Goal: Task Accomplishment & Management: Use online tool/utility

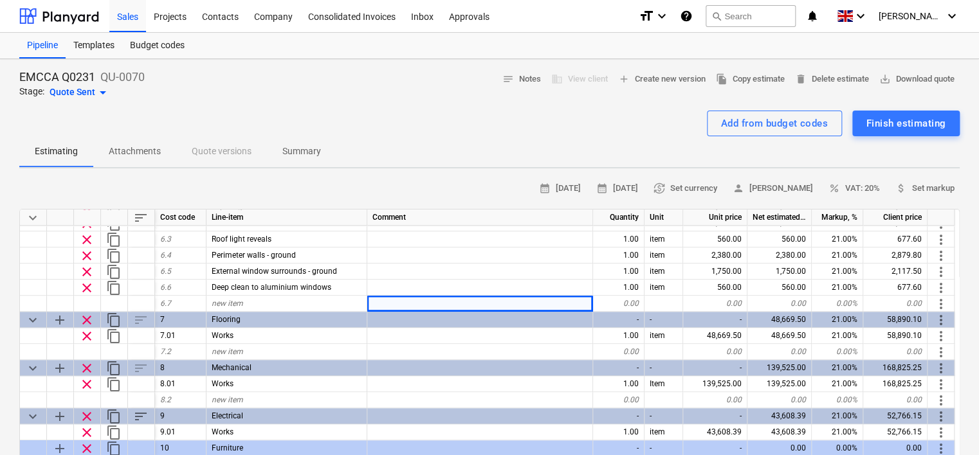
scroll to position [772, 0]
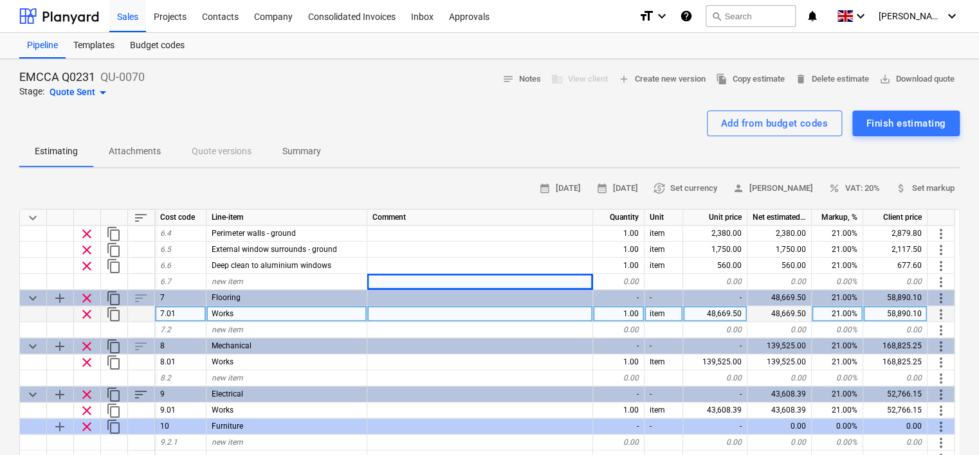
click at [243, 315] on div "Works" at bounding box center [287, 314] width 161 height 16
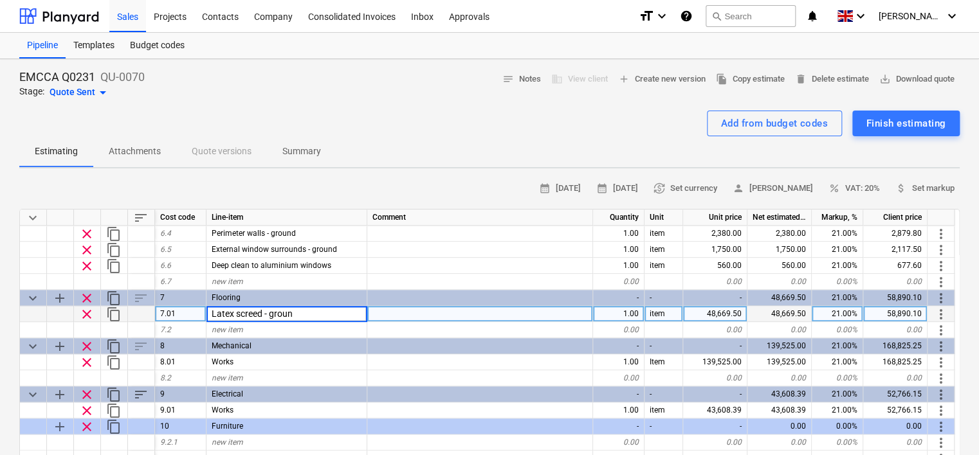
type input "Latex screed - ground"
type textarea "x"
click at [728, 307] on div "48,669.50" at bounding box center [715, 314] width 64 height 16
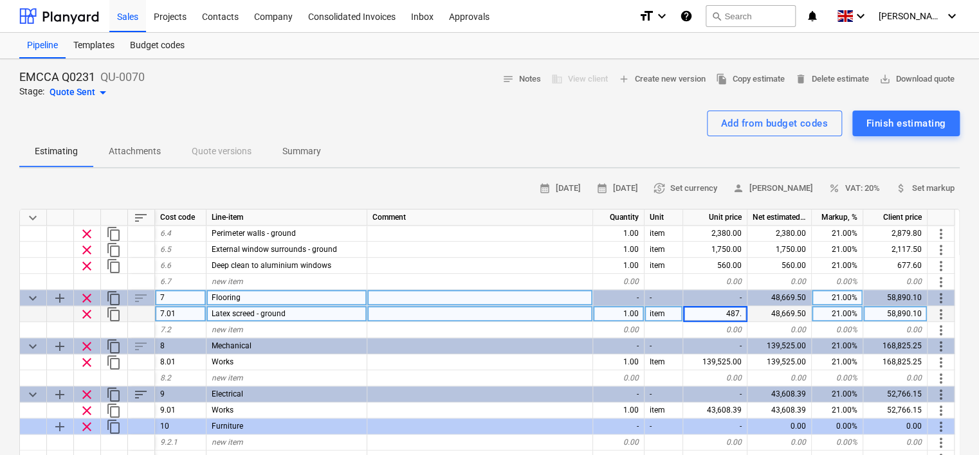
type input "487.5"
type textarea "x"
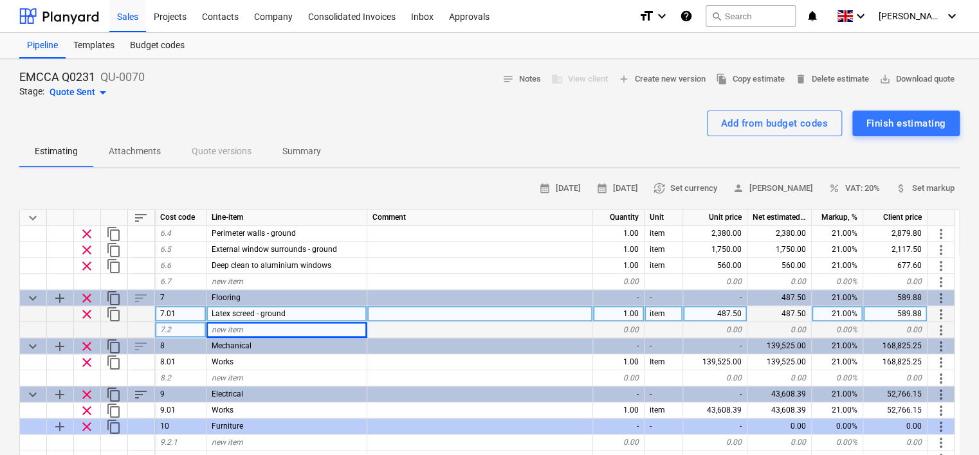
click at [259, 329] on div "new item" at bounding box center [287, 330] width 161 height 16
type input "Carpet tiles - ground"
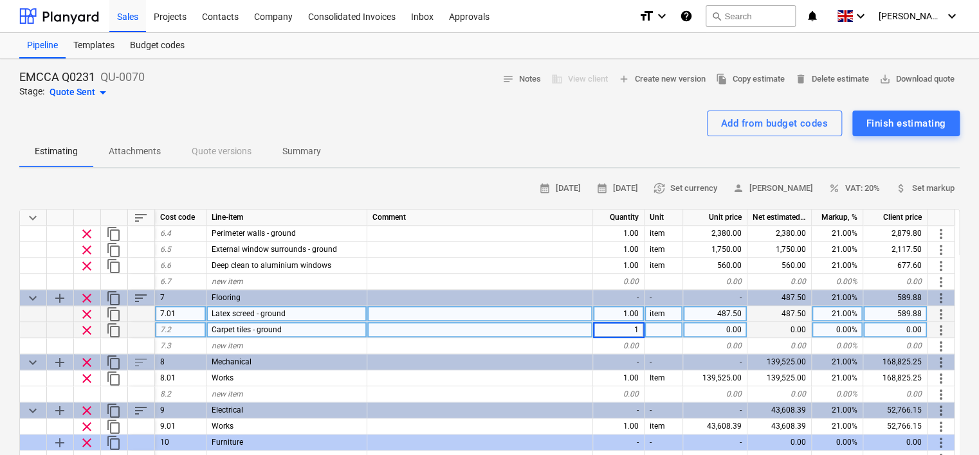
type textarea "x"
type input "item"
type textarea "x"
click at [718, 329] on div "0.00" at bounding box center [715, 330] width 64 height 16
type input "14160"
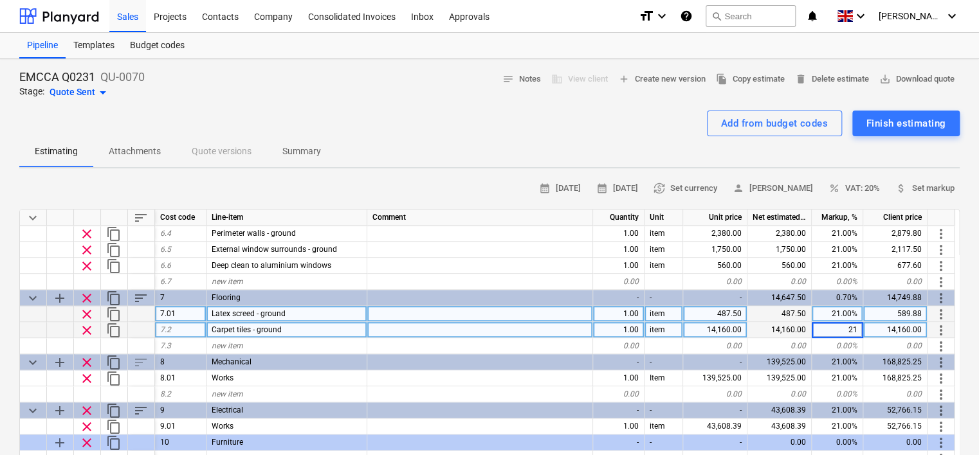
type textarea "x"
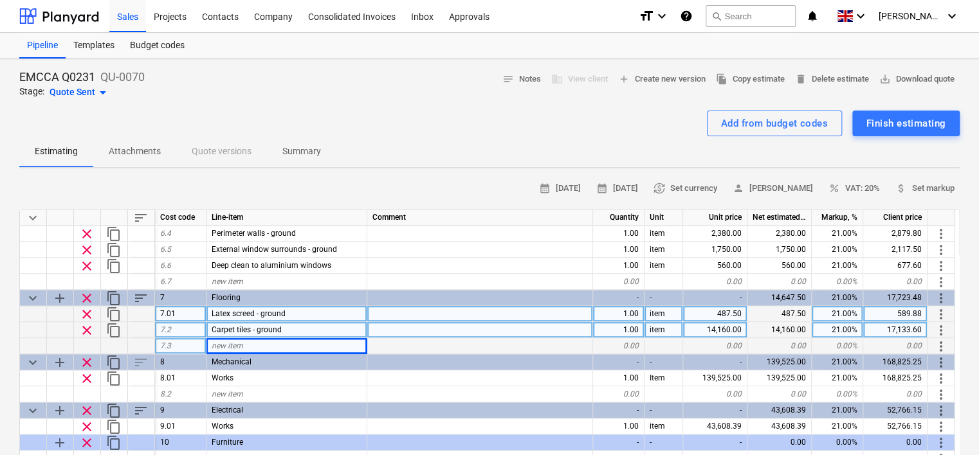
click at [259, 345] on div "new item" at bounding box center [287, 346] width 161 height 16
type input "Carpet tiles - lift & lay for floor box chasing"
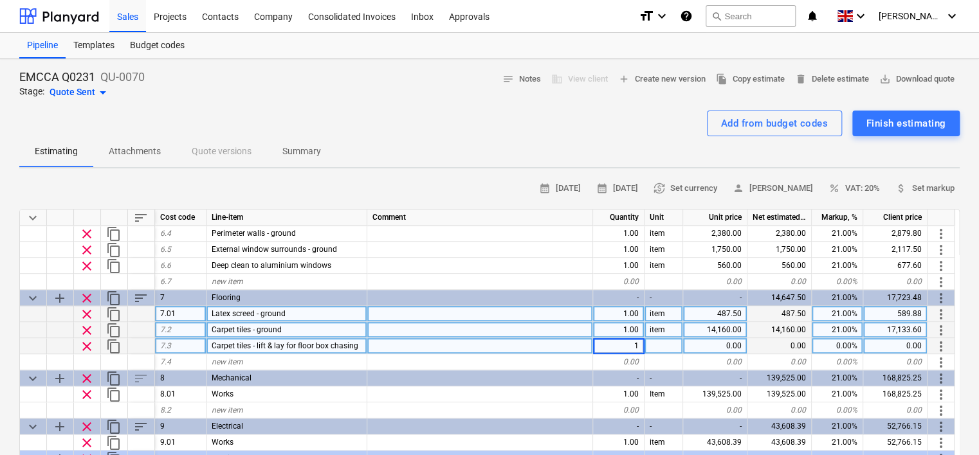
type textarea "x"
type input "item"
type textarea "x"
type input "1400"
type textarea "x"
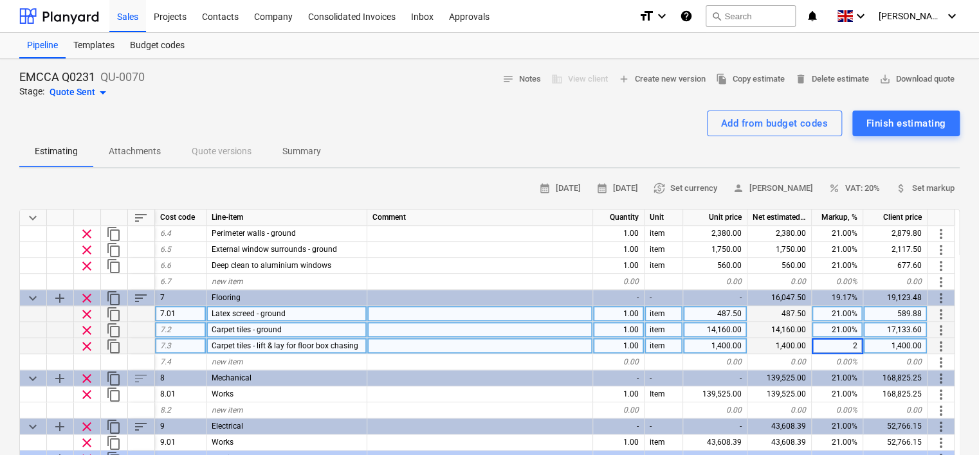
type input "21"
type textarea "x"
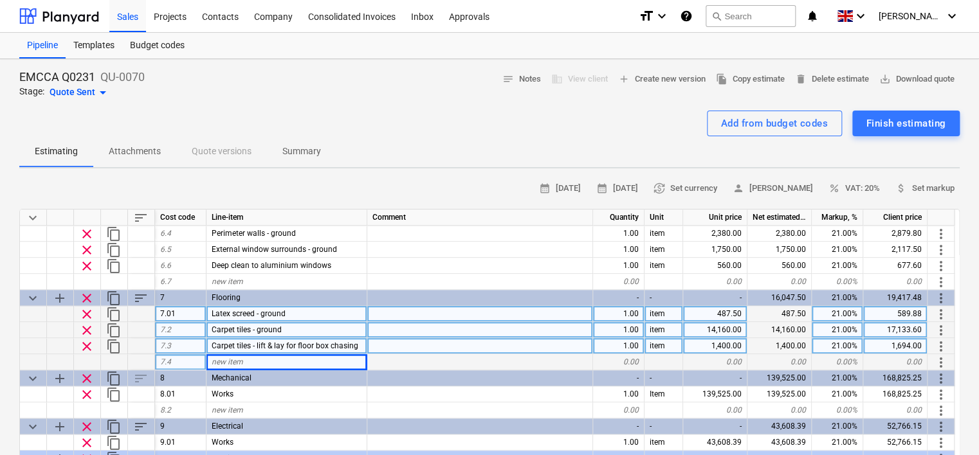
click at [247, 360] on div "new item" at bounding box center [287, 362] width 161 height 16
type input "Latex screed - first"
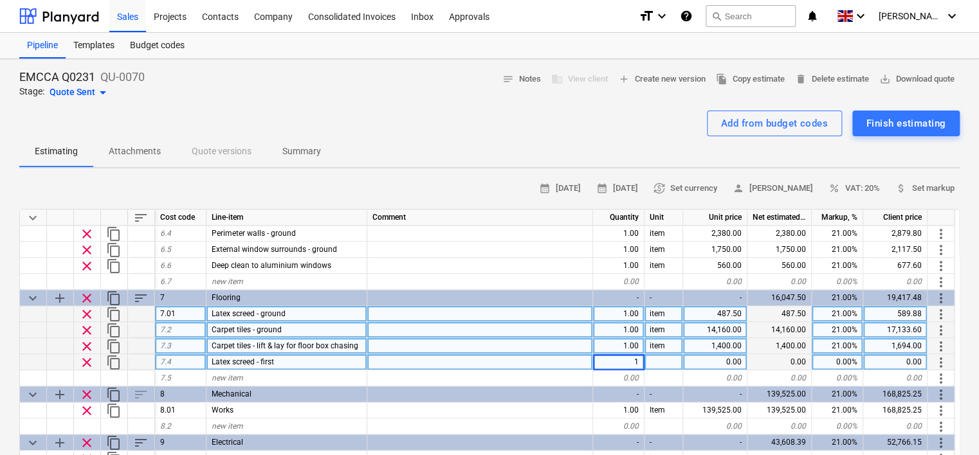
type textarea "x"
type input "item"
type textarea "x"
type input "1950"
type textarea "x"
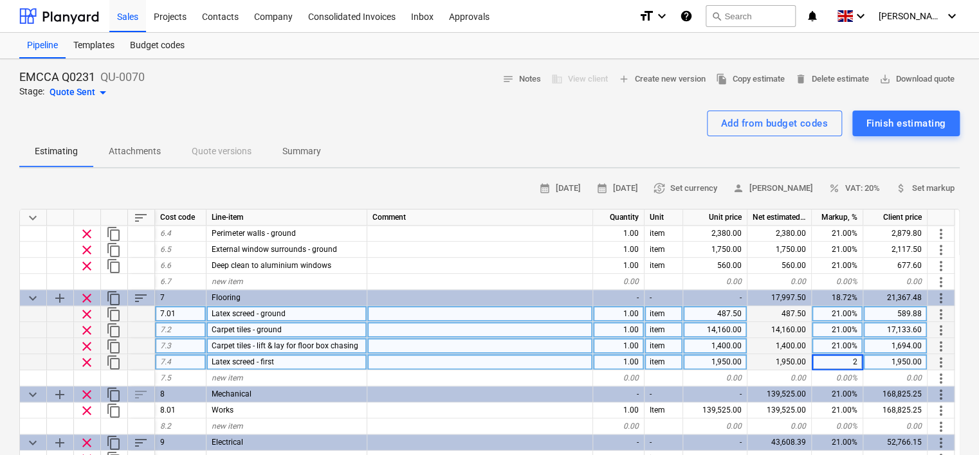
type input "21"
type textarea "x"
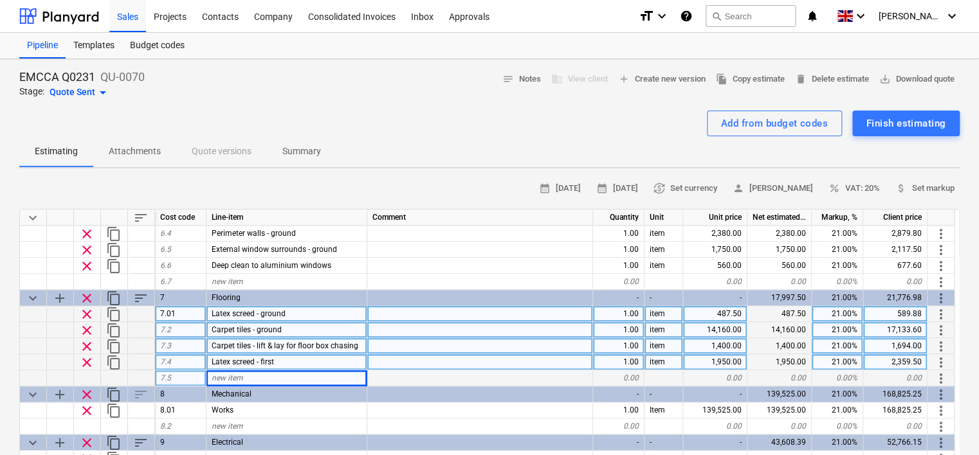
click at [224, 374] on span "new item" at bounding box center [228, 378] width 32 height 9
type input "Carpet tiles - first"
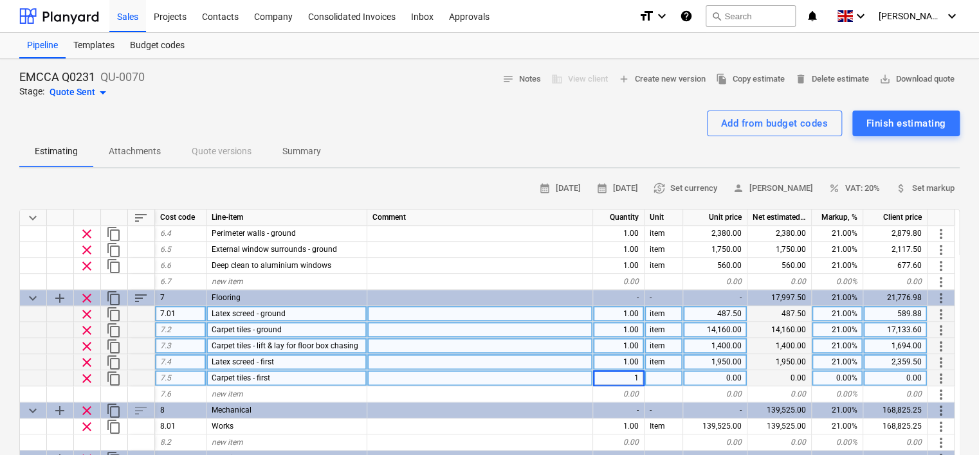
type textarea "x"
type input "item"
type textarea "x"
type input "30672"
type textarea "x"
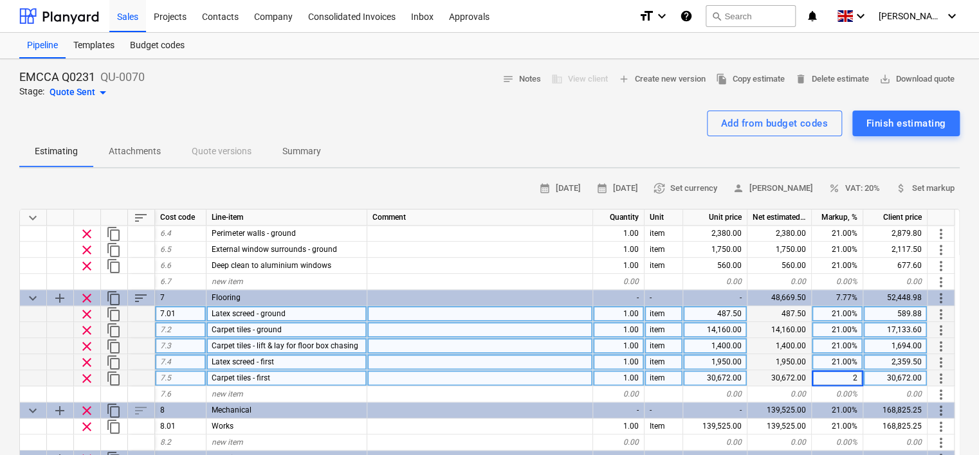
type input "21"
type textarea "x"
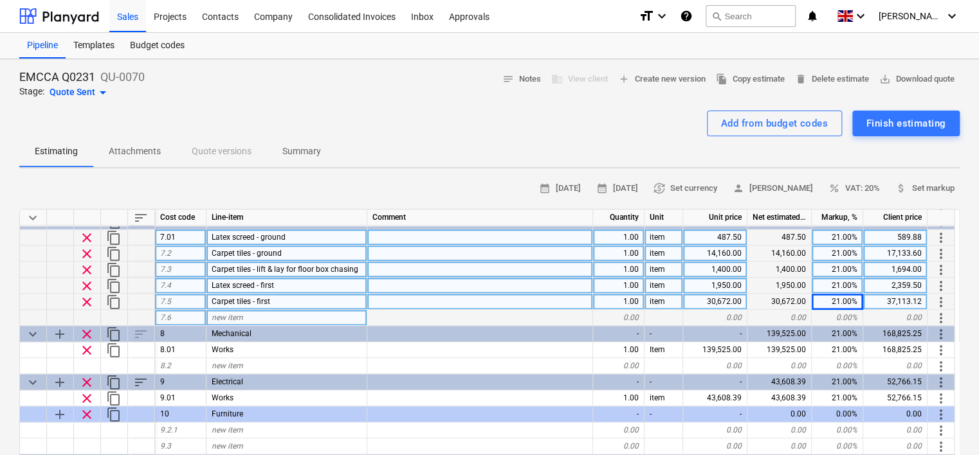
scroll to position [859, 0]
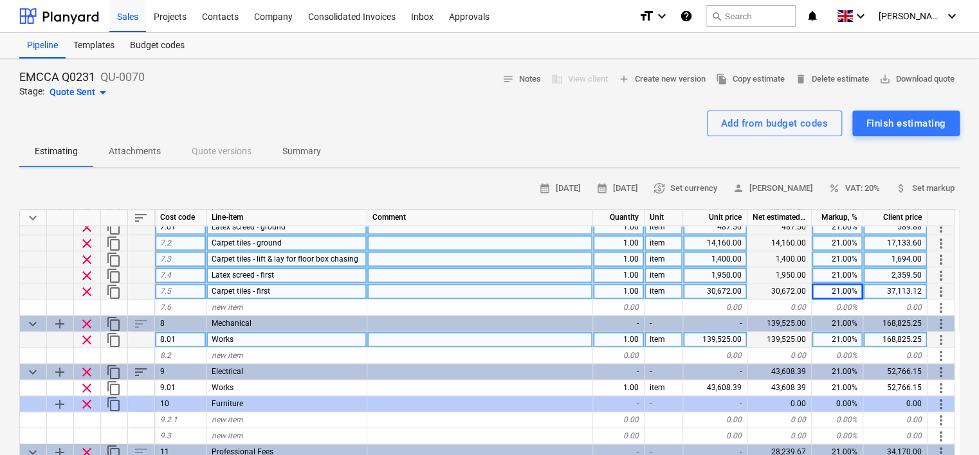
click at [244, 336] on div "Works" at bounding box center [287, 340] width 161 height 16
click at [243, 338] on input "Works" at bounding box center [287, 339] width 160 height 15
type input "W"
type input "Validation of existing equipment"
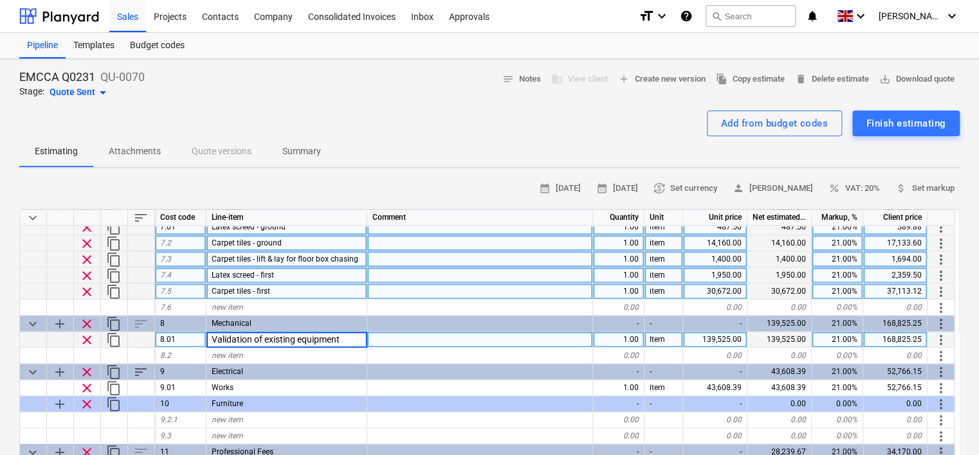
type textarea "x"
type input "1850"
type textarea "x"
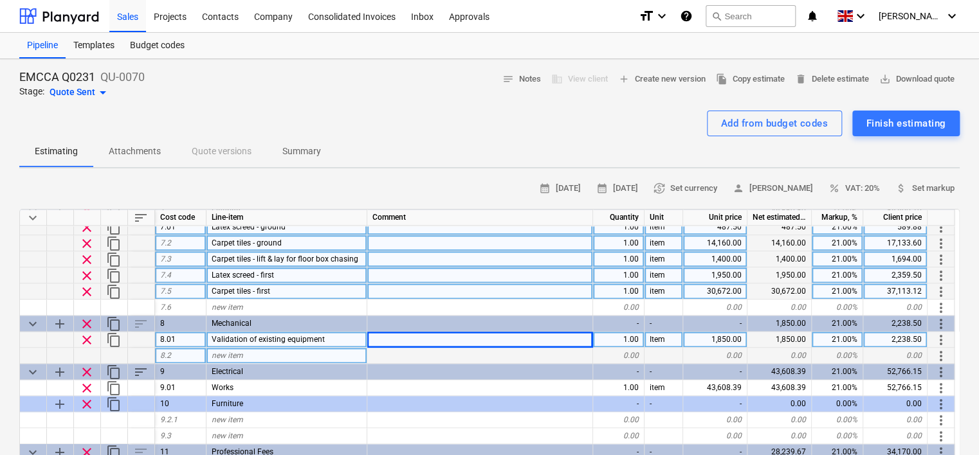
click at [278, 355] on div "new item" at bounding box center [287, 356] width 161 height 16
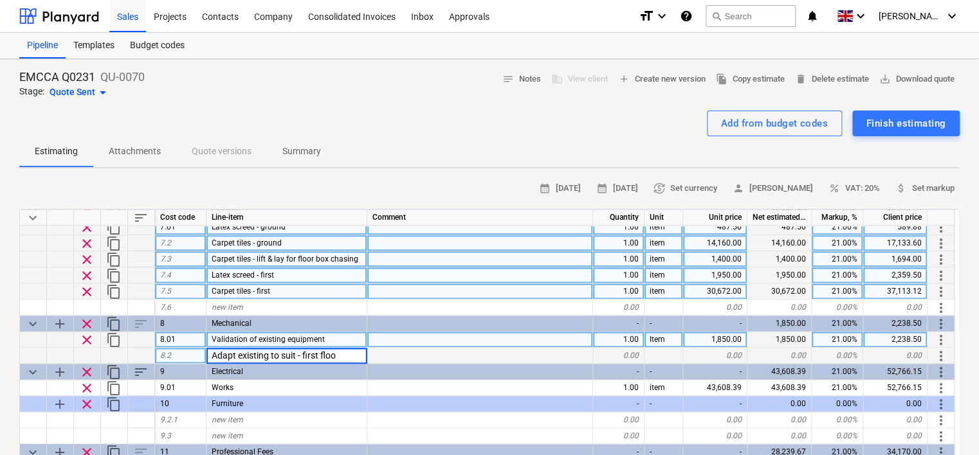
type input "Adapt existing to suit - first floor"
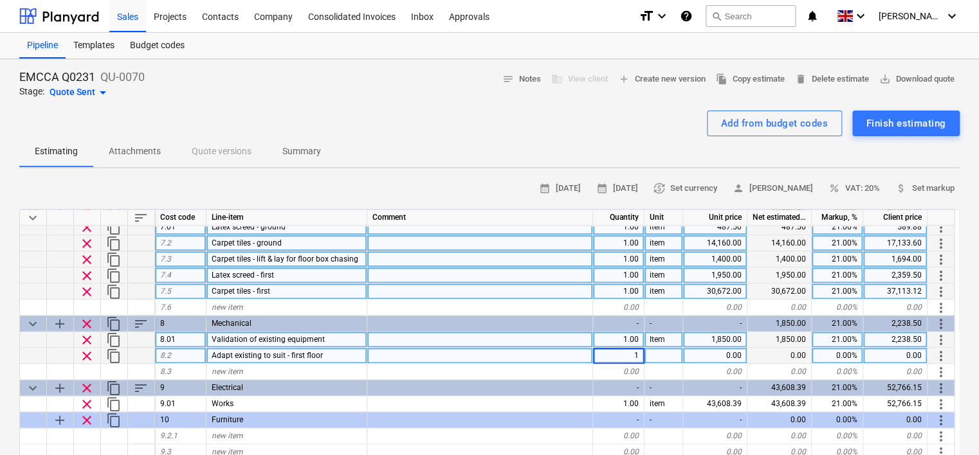
type textarea "x"
type input "item"
type textarea "x"
type input "5000"
type textarea "x"
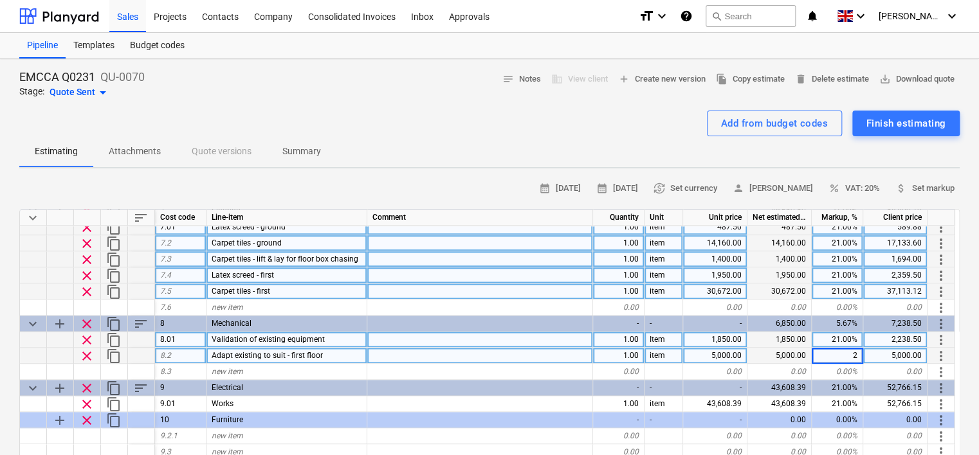
type input "21"
type textarea "x"
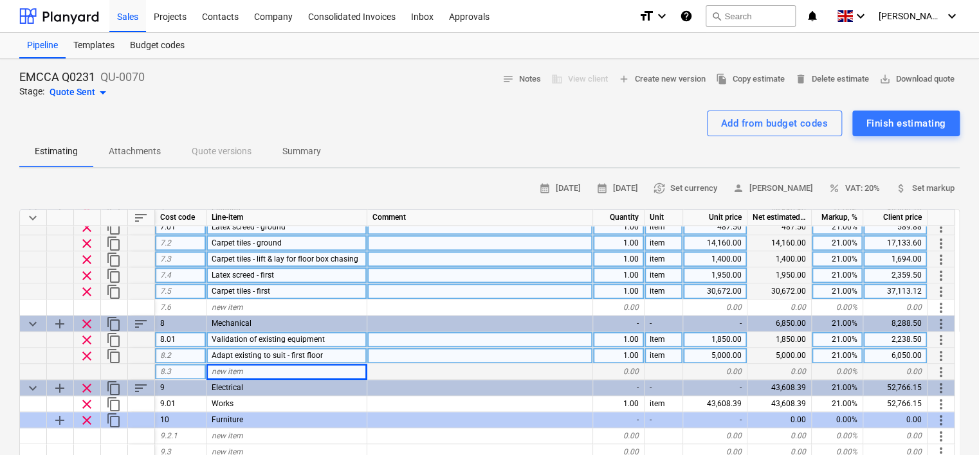
click at [250, 372] on div "new item" at bounding box center [287, 372] width 161 height 16
type input "New split system to open plan - first floor"
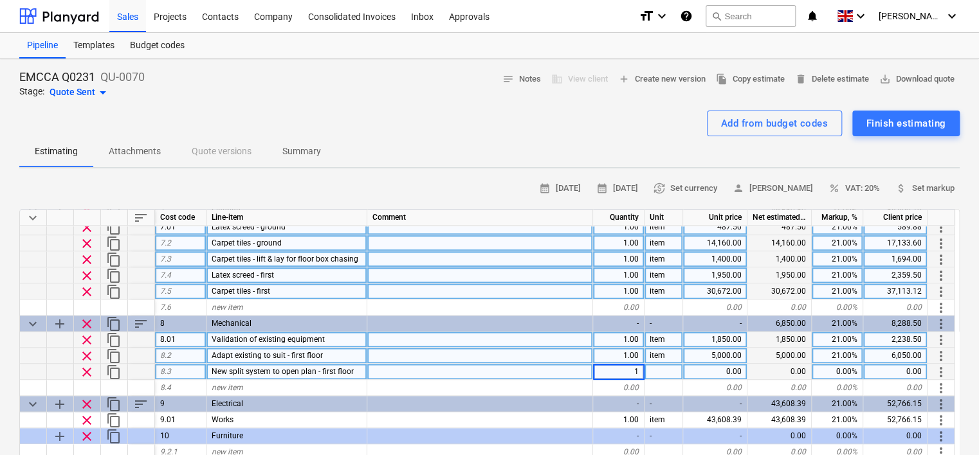
type textarea "x"
type input "item"
type textarea "x"
type input "32500"
type textarea "x"
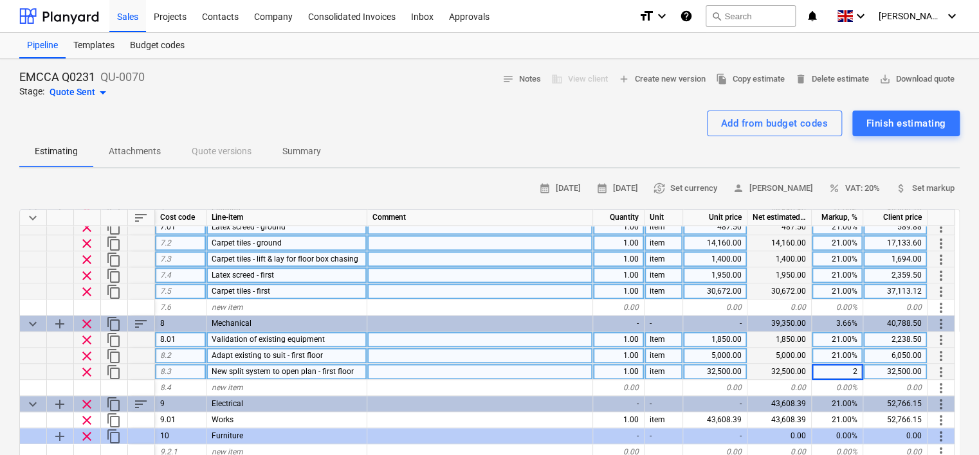
type input "21"
type textarea "x"
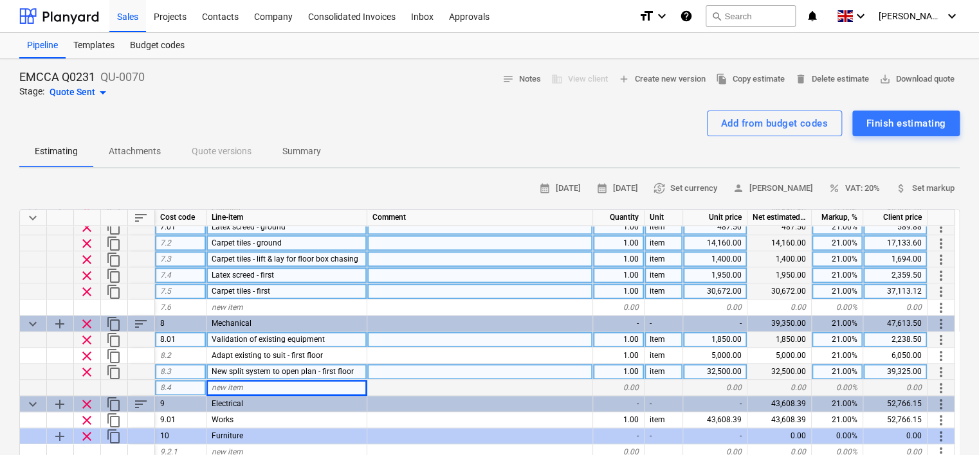
click at [277, 386] on div "new item" at bounding box center [287, 388] width 161 height 16
type input "New split system to Training - first floor"
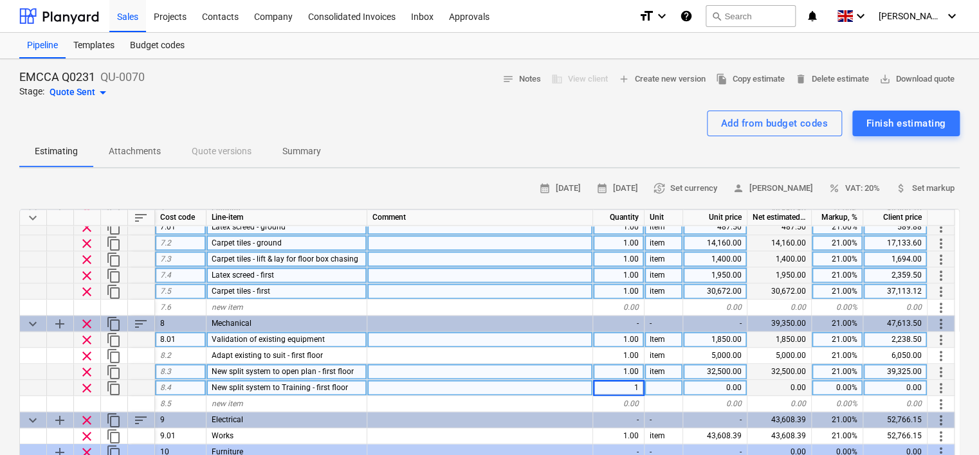
type textarea "x"
type input "item"
type textarea "x"
type input "19500"
type textarea "x"
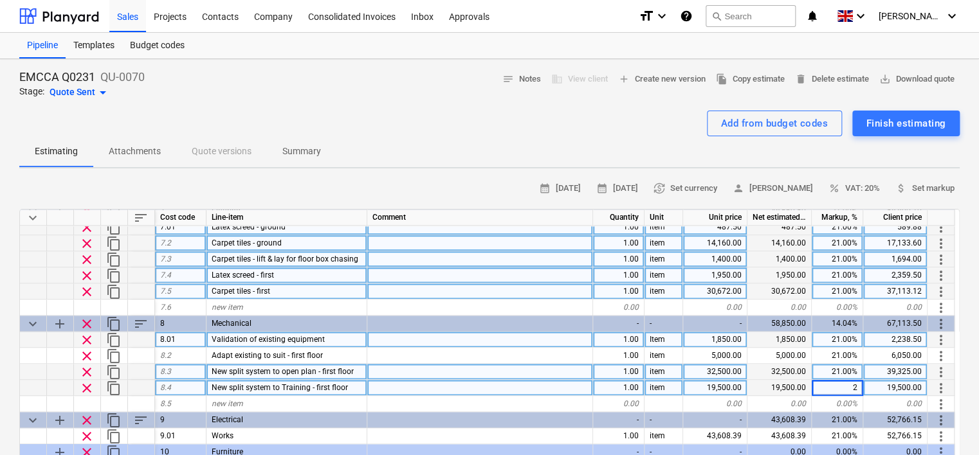
type input "21"
type textarea "x"
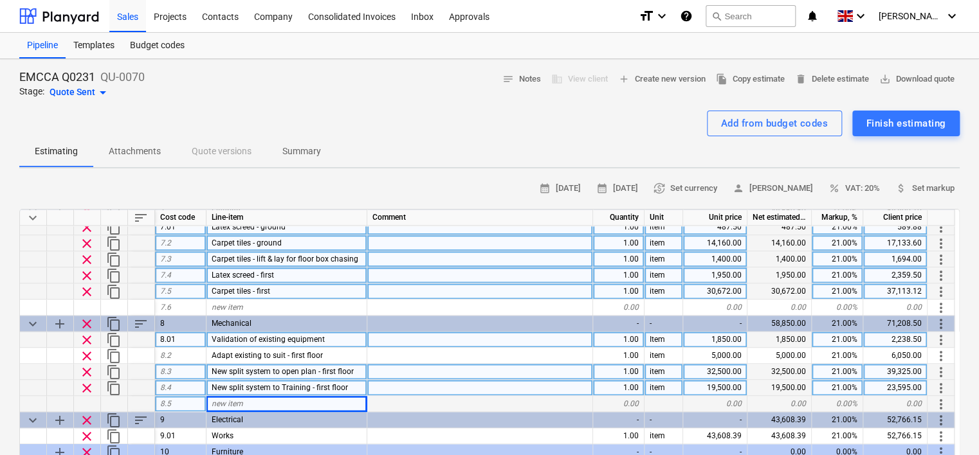
click at [243, 401] on div "new item" at bounding box center [287, 404] width 161 height 16
type input "n"
type input "Ventilation to Training - first floor"
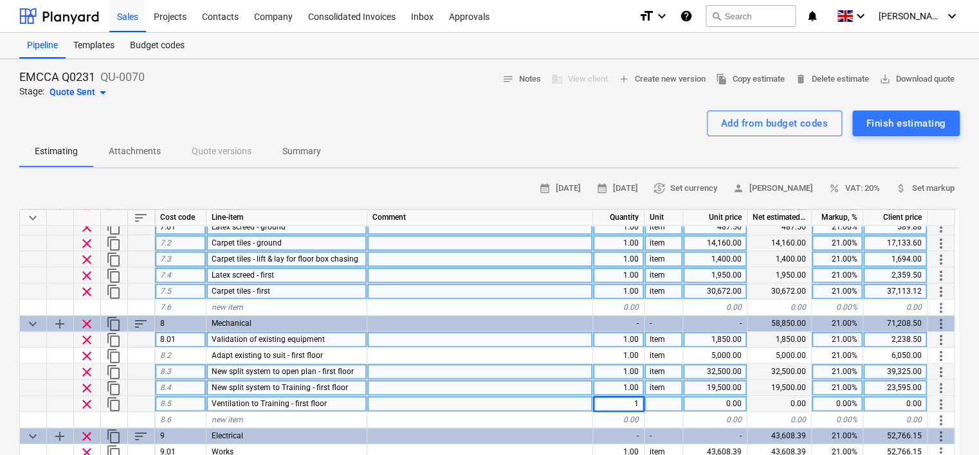
type textarea "x"
type input "item"
type textarea "x"
type input "18000"
type textarea "x"
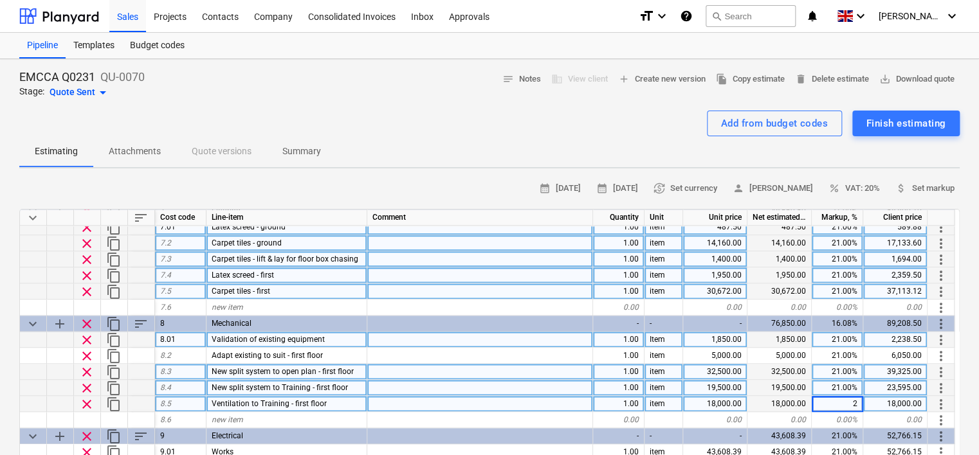
type input "21"
type textarea "x"
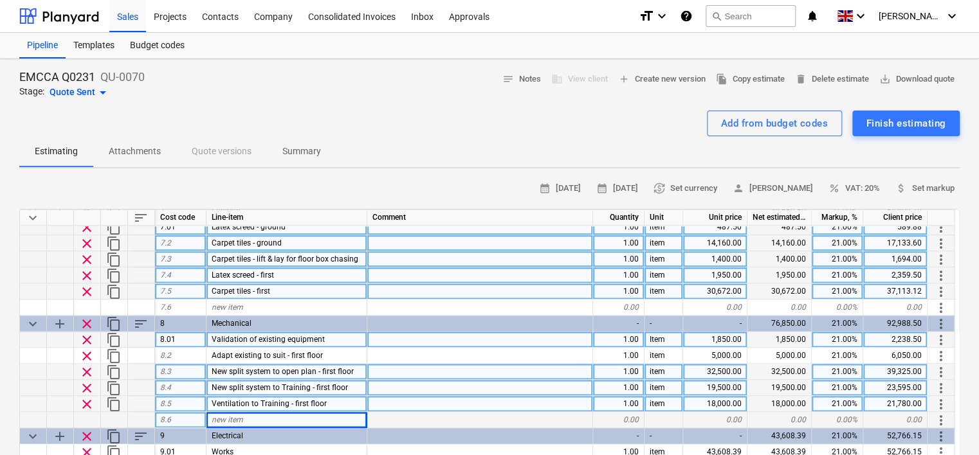
click at [267, 419] on div "new item" at bounding box center [287, 420] width 161 height 16
type input "Ventilation to Daily Brew - first floor"
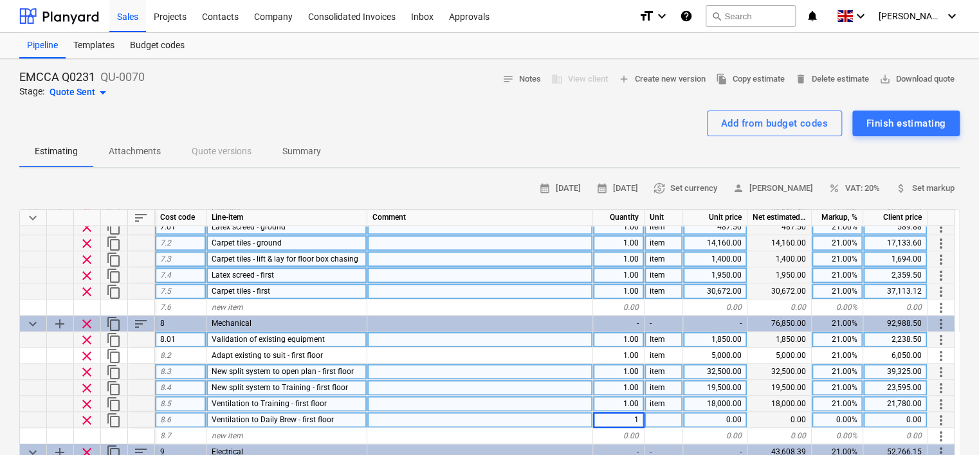
type textarea "x"
type input "item"
type textarea "x"
type input "10000"
type textarea "x"
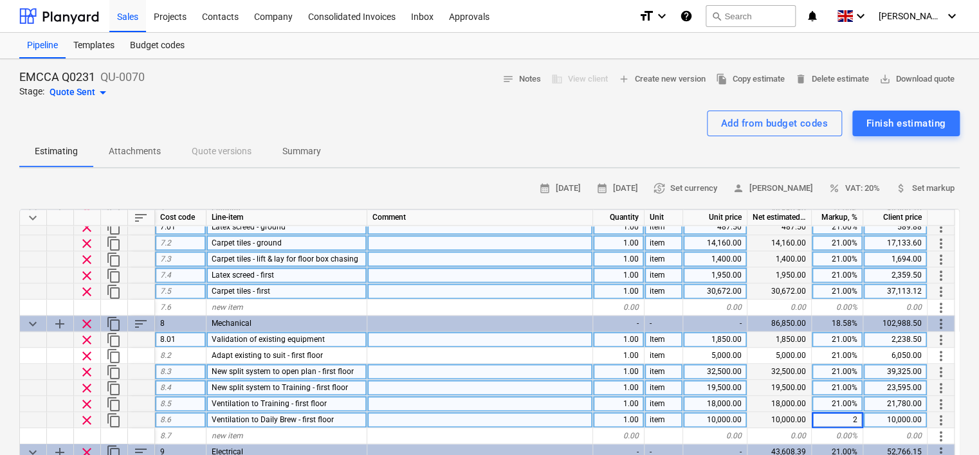
type input "21"
type textarea "x"
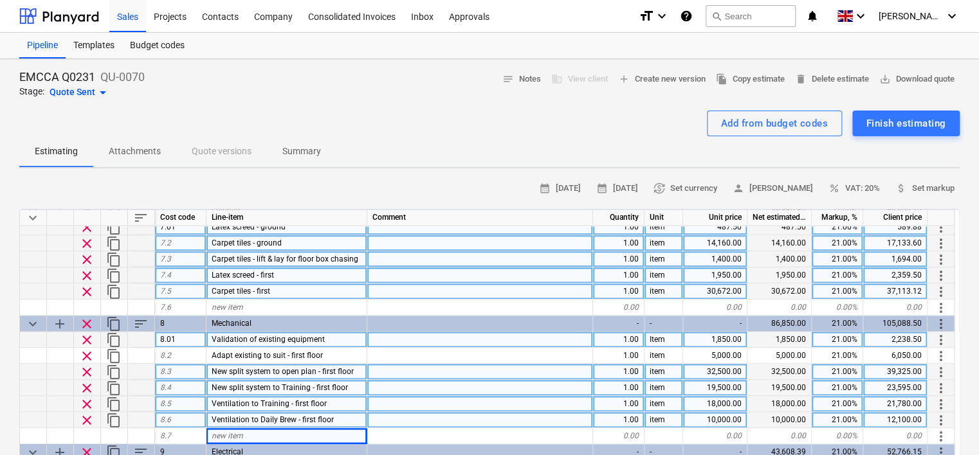
scroll to position [923, 0]
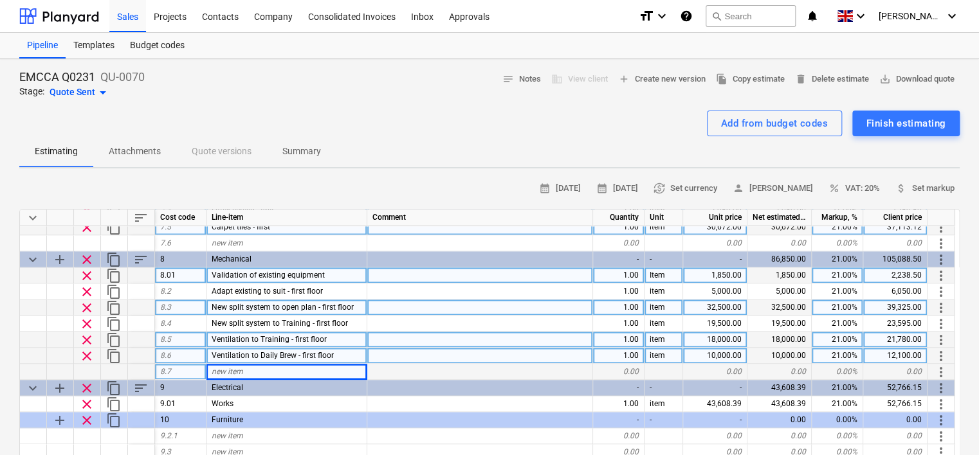
click at [264, 368] on div "new item" at bounding box center [287, 372] width 161 height 16
type input "Ventilation to Open Plan - first floor"
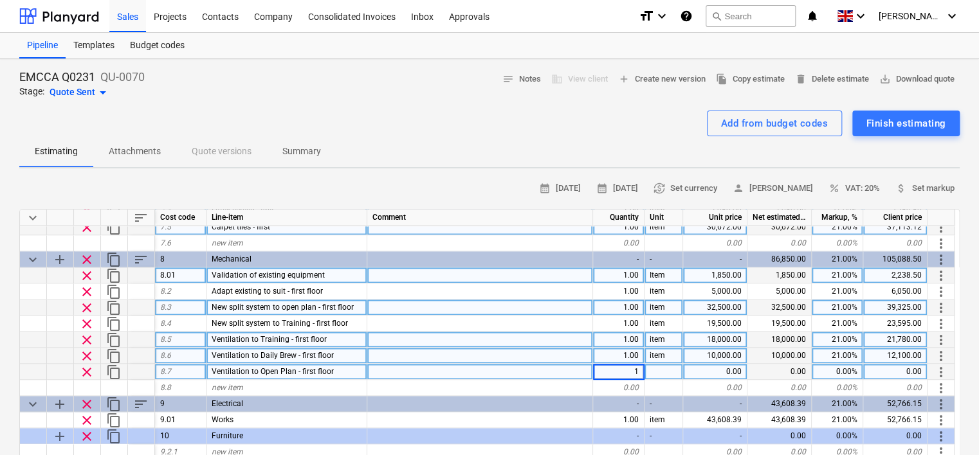
type textarea "x"
type input "item"
type textarea "x"
type input "36000"
type textarea "x"
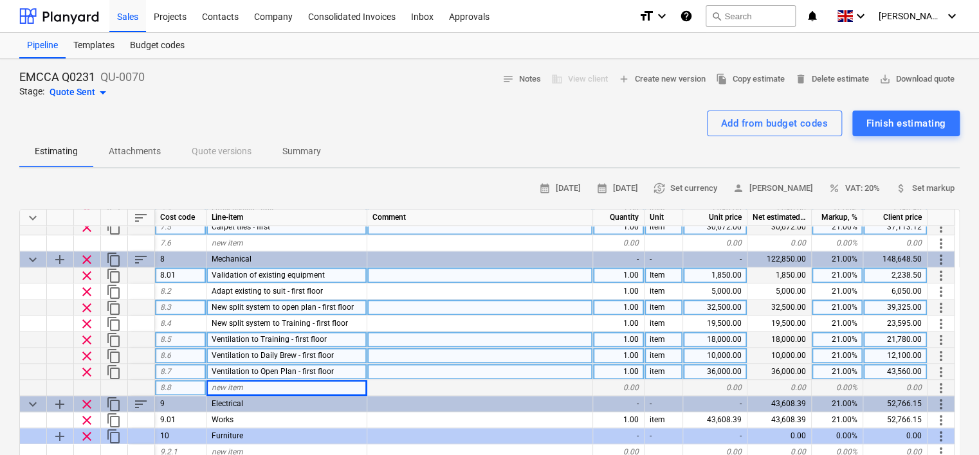
click at [318, 388] on div "new item" at bounding box center [287, 388] width 161 height 16
type input "Fire dampers"
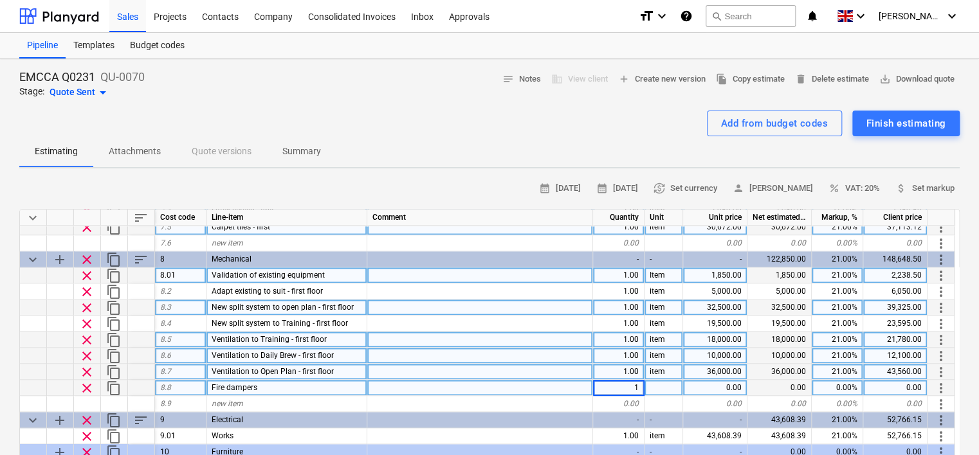
type textarea "x"
type input "item"
type textarea "x"
type input "5000"
type textarea "x"
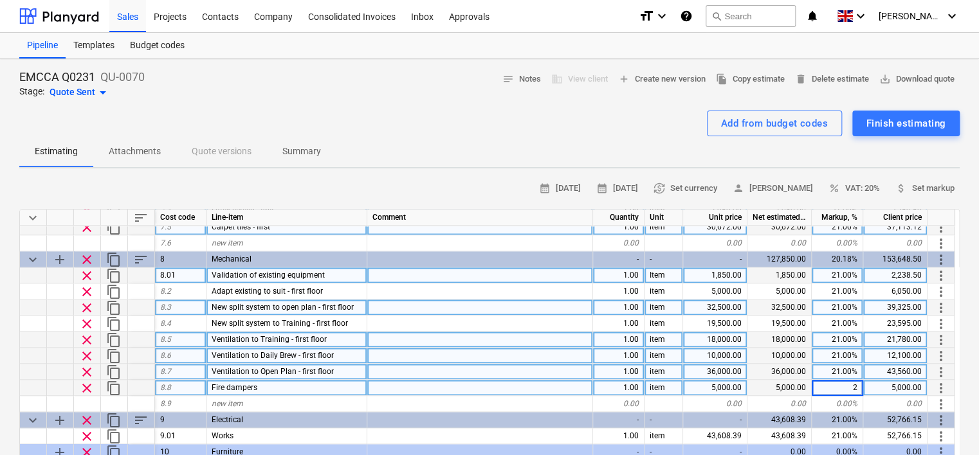
type input "21"
type textarea "x"
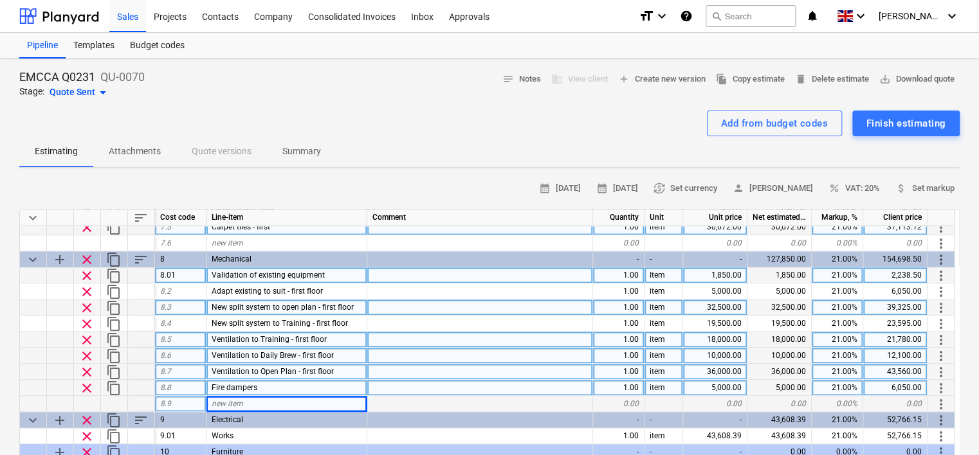
click at [260, 405] on div "new item" at bounding box center [287, 404] width 161 height 16
type input "Balance, Commission, O & M, Drawings"
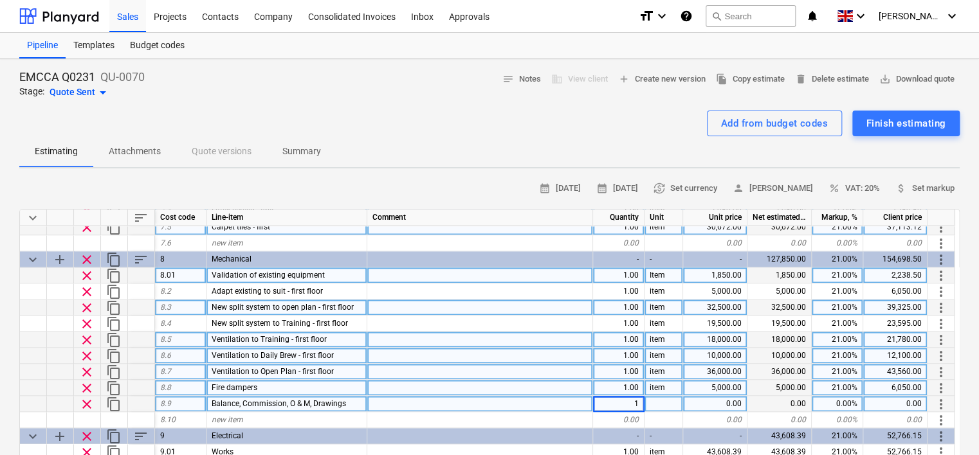
type textarea "x"
type input "item"
type textarea "x"
click at [694, 401] on div "0.00" at bounding box center [715, 404] width 64 height 16
type input "7925"
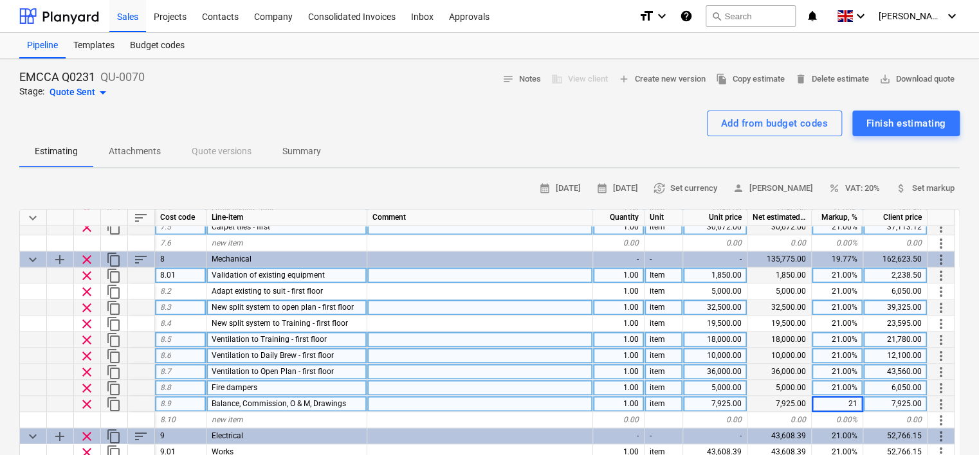
type textarea "x"
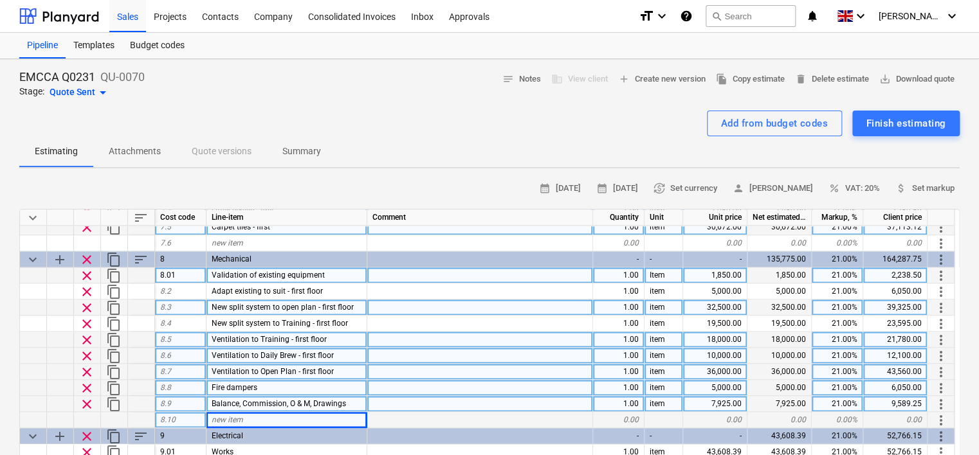
click at [359, 421] on div "new item" at bounding box center [287, 420] width 161 height 16
type input "2no additional cowls for new duct openings"
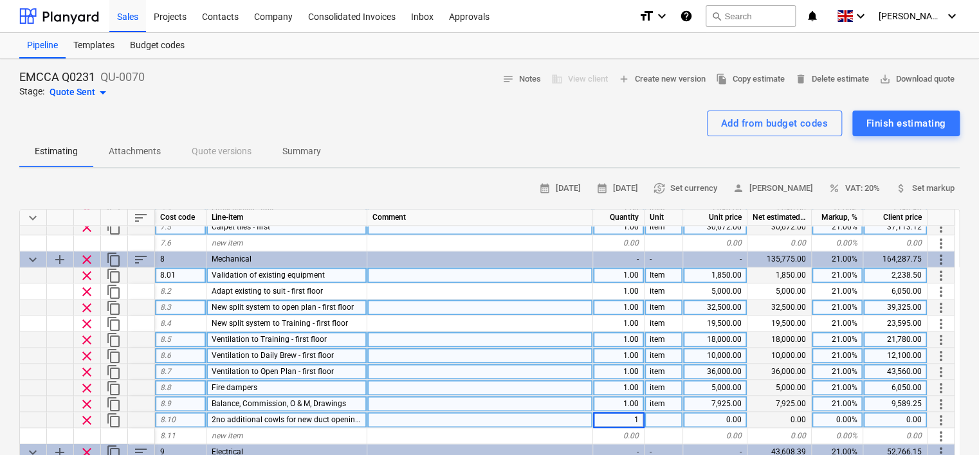
type textarea "x"
type input "item"
type textarea "x"
type input "1500"
type textarea "x"
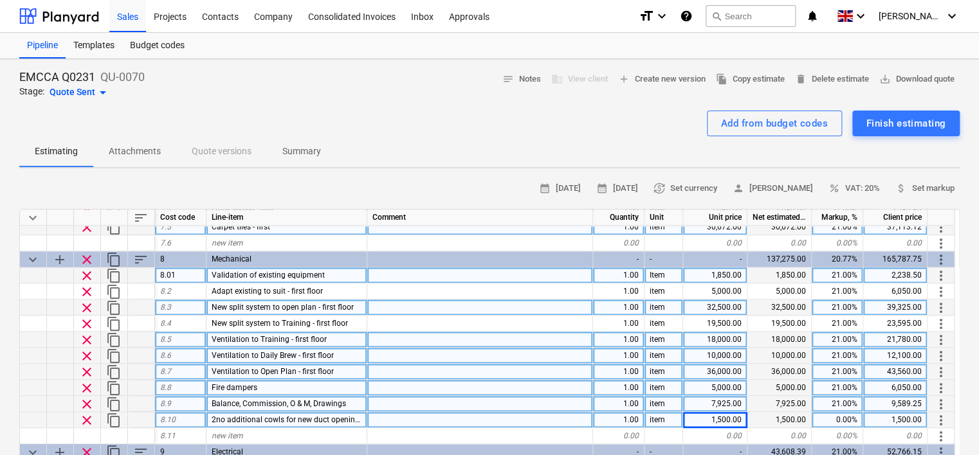
click at [626, 419] on div "1.00" at bounding box center [618, 420] width 51 height 16
type input "2"
type textarea "x"
type input "no"
type textarea "x"
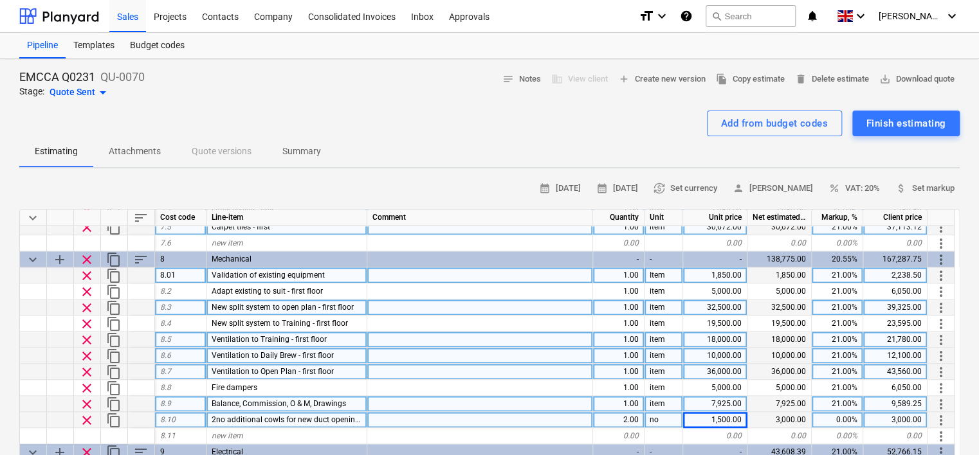
scroll to position [988, 0]
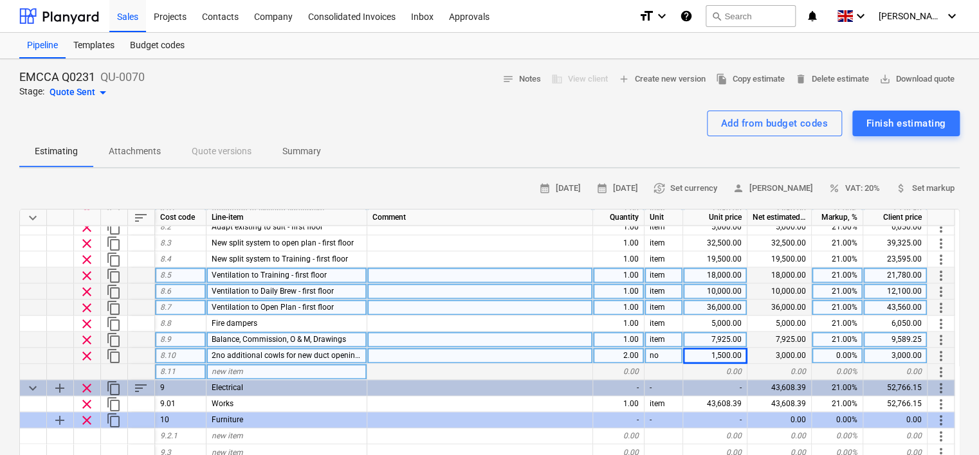
click at [314, 369] on div "new item" at bounding box center [287, 372] width 161 height 16
type input "Temp water supply for demolition"
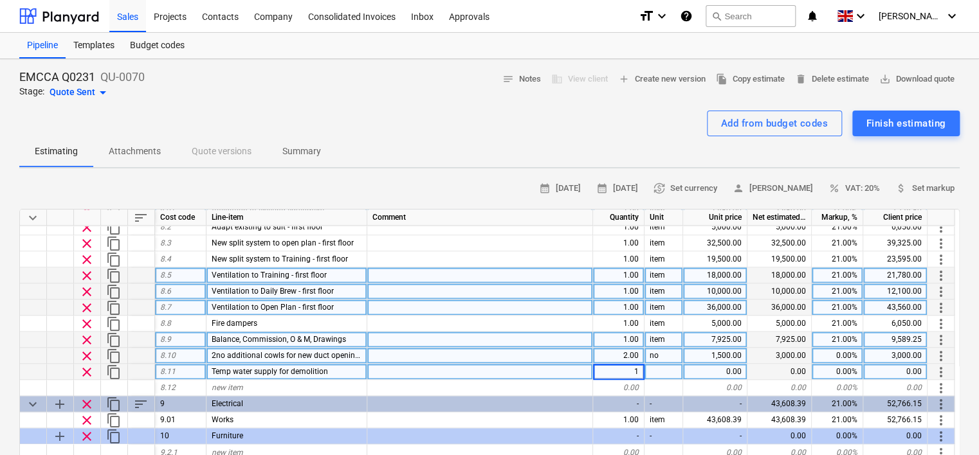
type textarea "x"
type input "item"
type textarea "x"
type input "500"
type textarea "x"
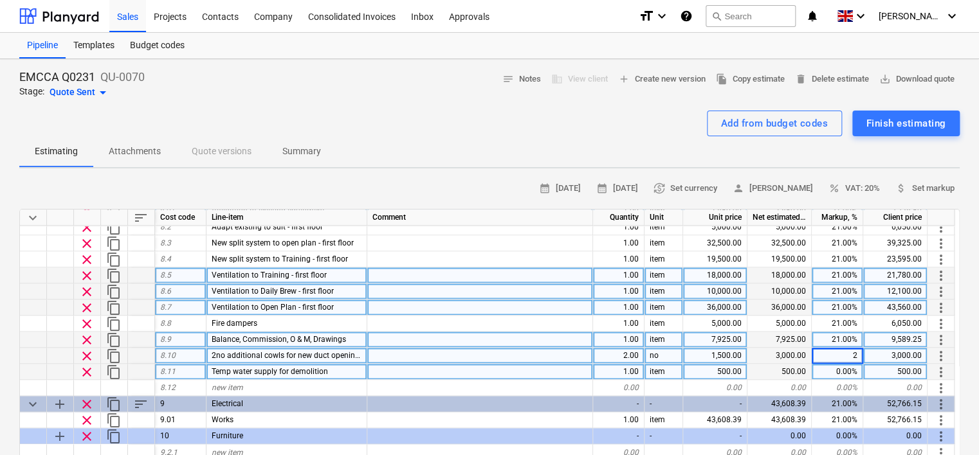
type input "21"
type textarea "x"
type input "21"
type textarea "x"
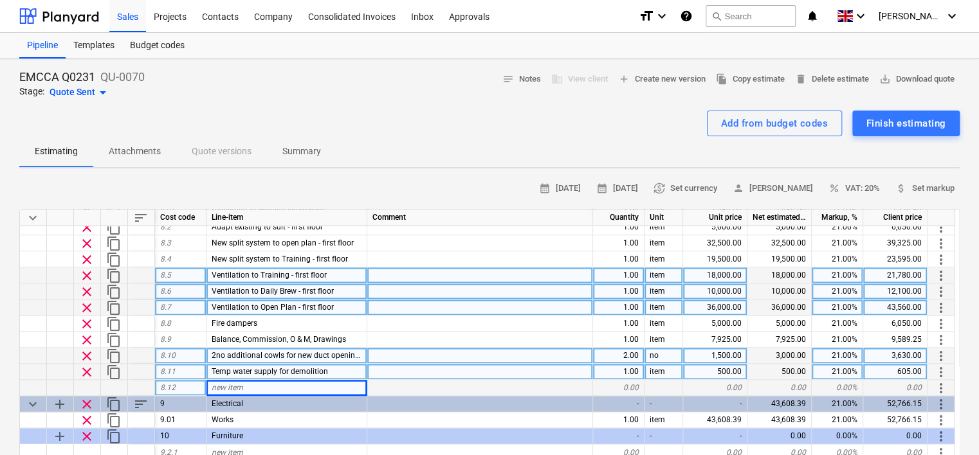
click at [293, 385] on div "new item" at bounding box center [287, 388] width 161 height 16
type input "Isolation of redundant Tea Point - first floor"
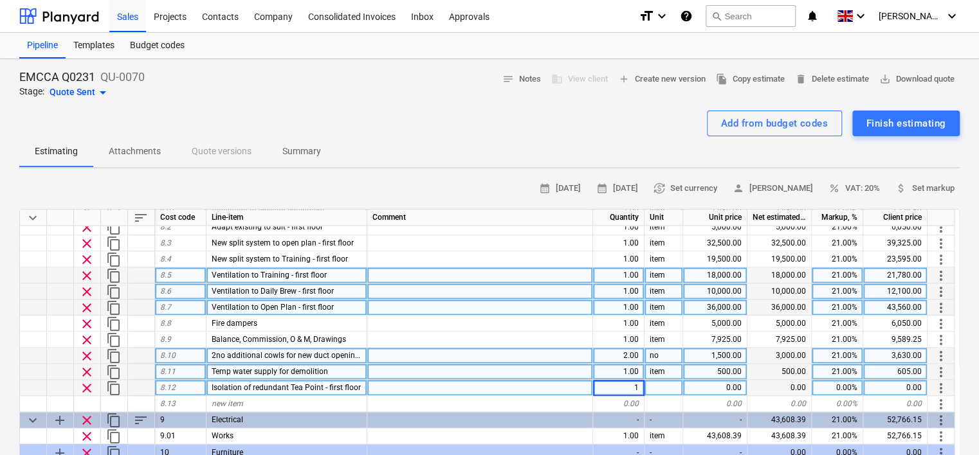
type textarea "x"
type input "item"
type textarea "x"
type input "250"
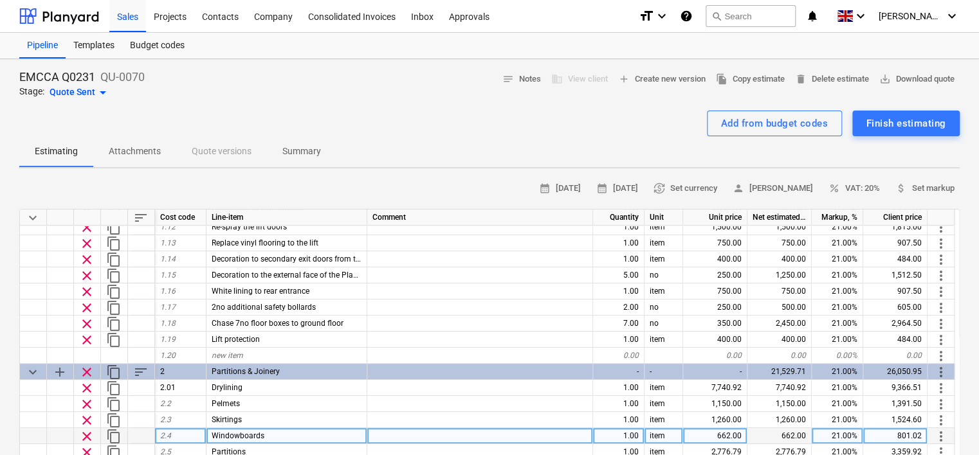
scroll to position [135, 0]
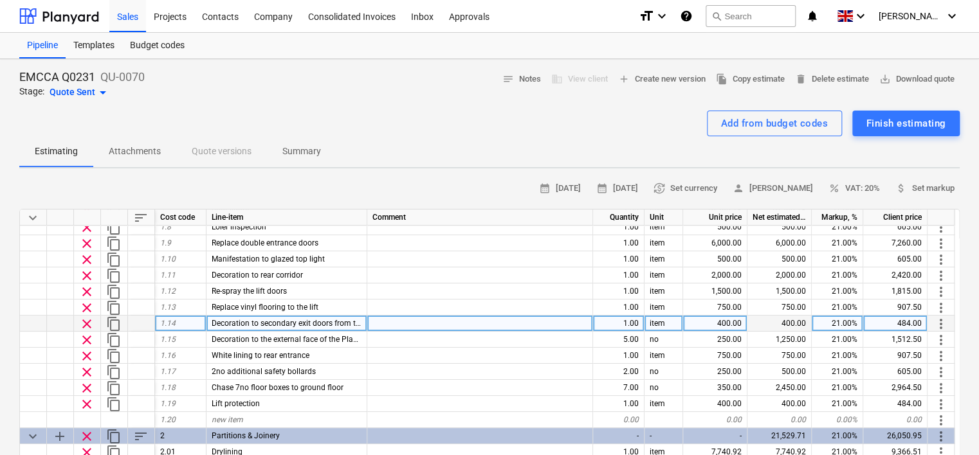
drag, startPoint x: 366, startPoint y: 318, endPoint x: 391, endPoint y: 318, distance: 25.1
click at [0, 0] on div "clear content_copy 1.14 Decoration to secondary exit doors from the stairs 1.00…" at bounding box center [0, 0] width 0 height 0
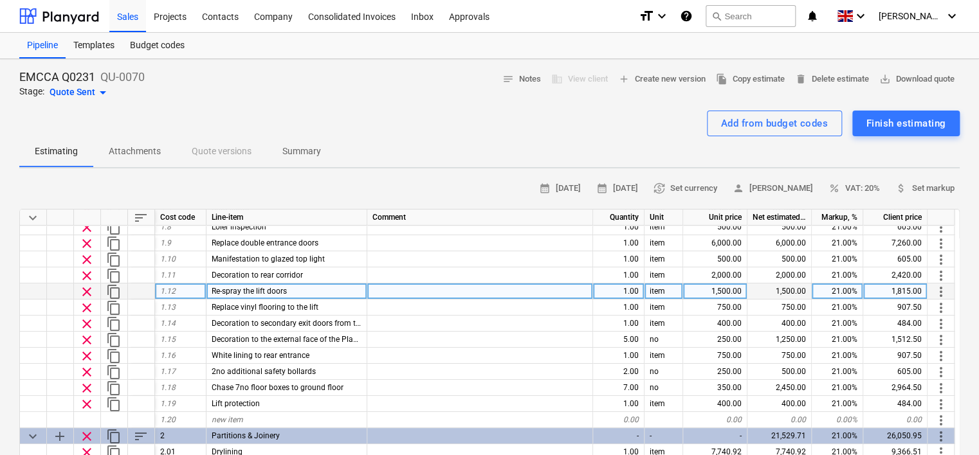
click at [337, 290] on div "Re-spray the lift doors" at bounding box center [287, 292] width 161 height 16
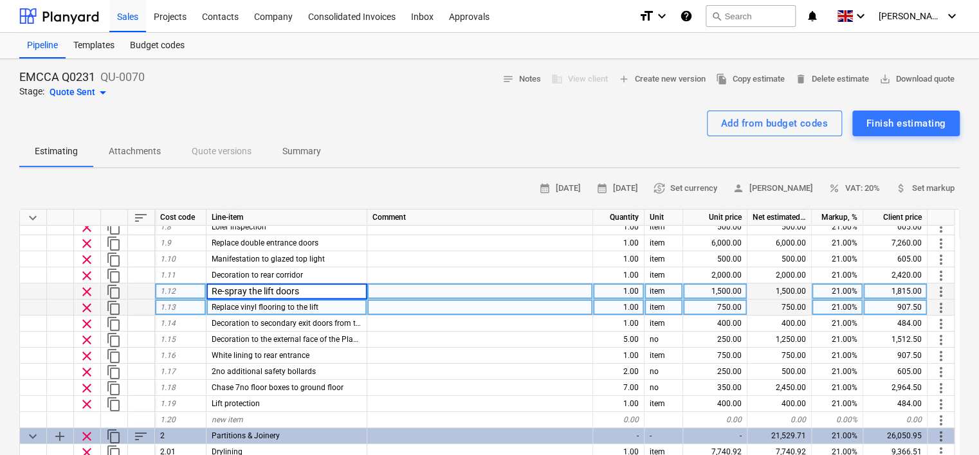
scroll to position [199, 0]
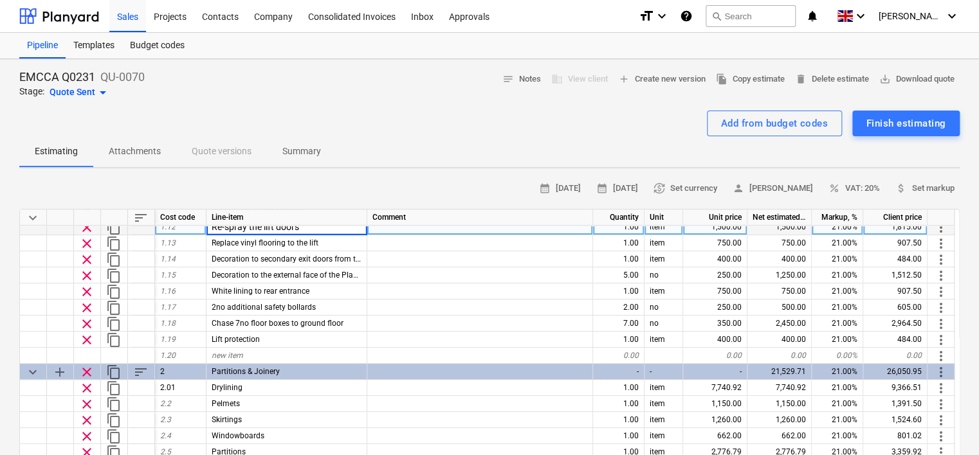
click at [517, 132] on div "Add from budget codes Finish estimating" at bounding box center [489, 124] width 941 height 26
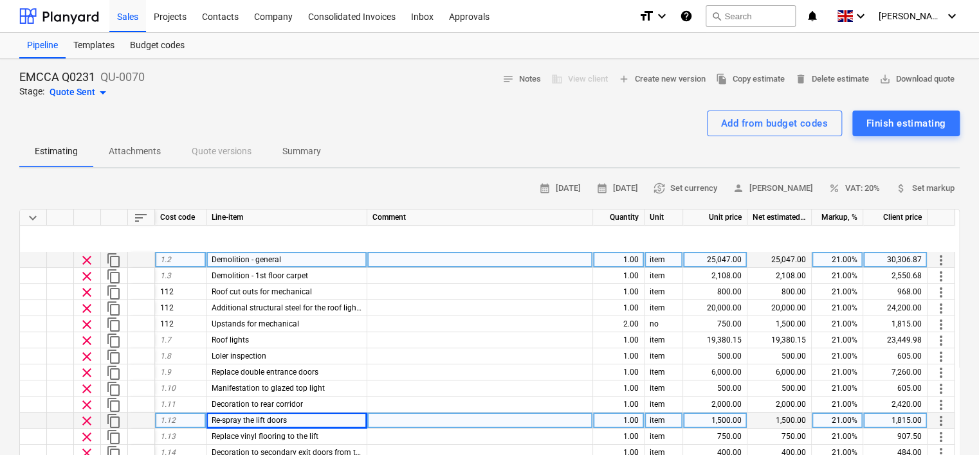
scroll to position [0, 0]
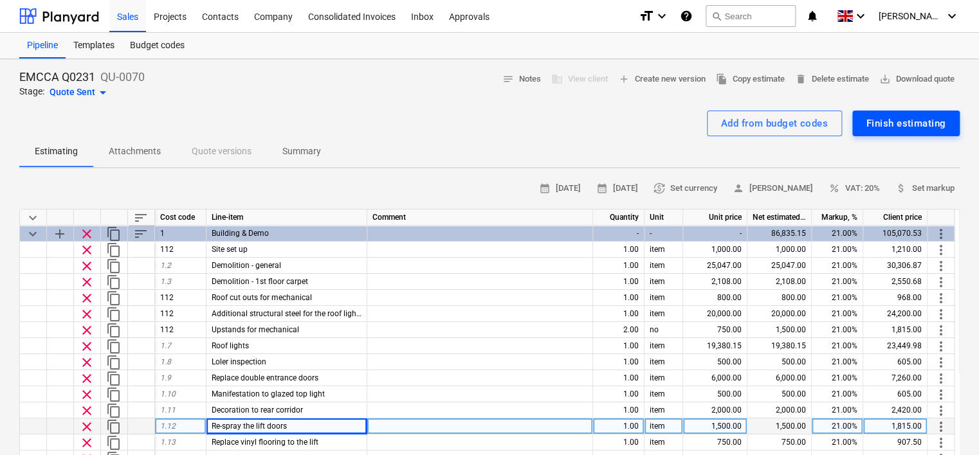
click at [914, 124] on div "Finish estimating" at bounding box center [906, 123] width 79 height 17
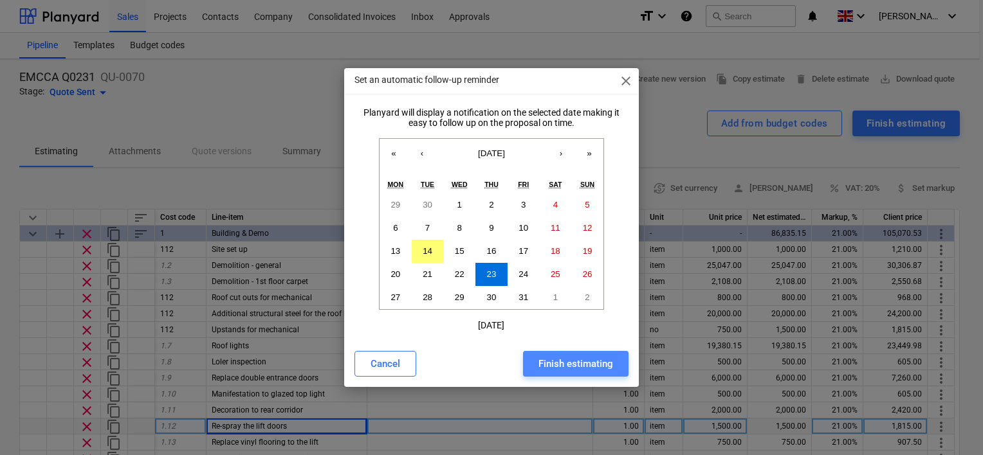
click at [577, 362] on div "Finish estimating" at bounding box center [575, 364] width 75 height 17
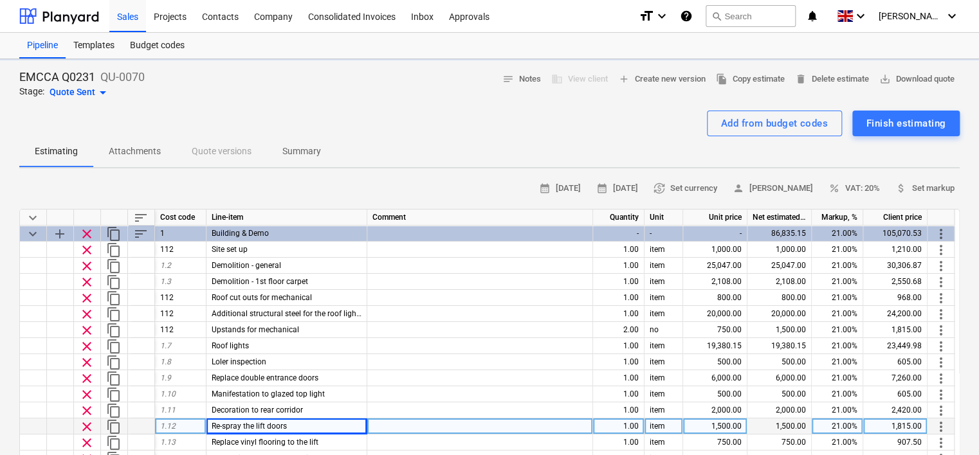
type textarea "x"
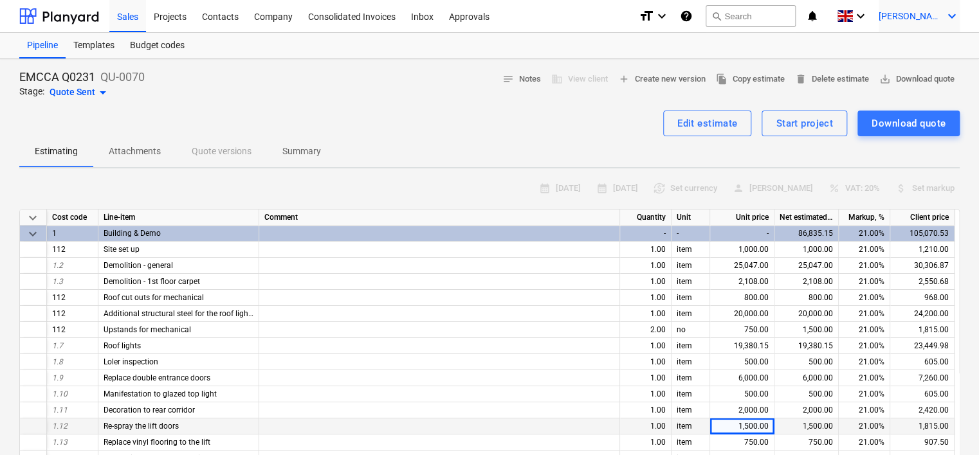
click at [953, 15] on icon "keyboard_arrow_down" at bounding box center [951, 15] width 15 height 15
click at [910, 70] on div "Log out" at bounding box center [921, 70] width 77 height 21
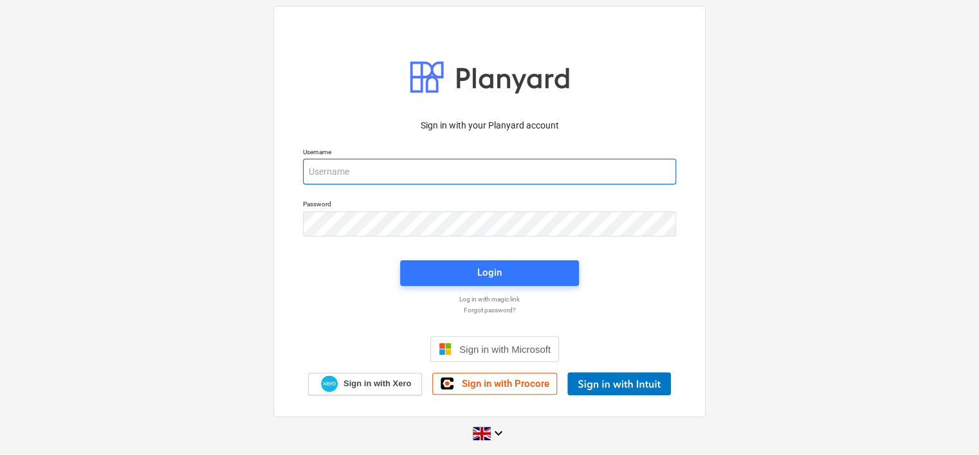
type input "[PERSON_NAME][EMAIL_ADDRESS][DOMAIN_NAME]"
